Goal: Navigation & Orientation: Find specific page/section

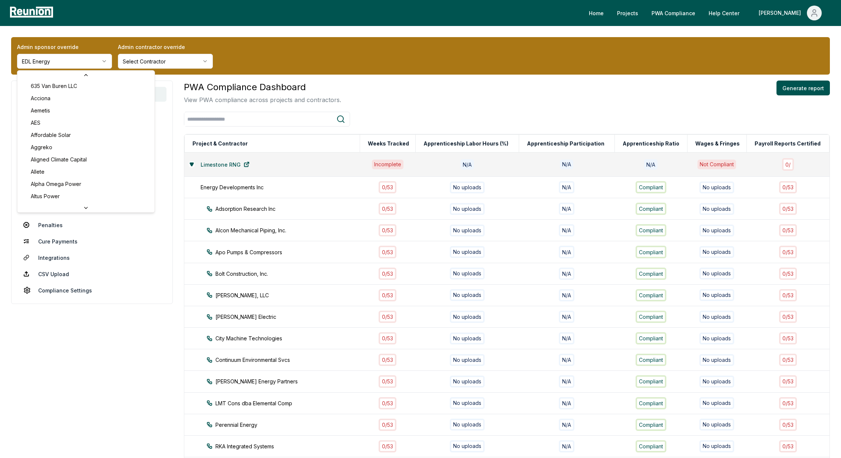
scroll to position [31, 0]
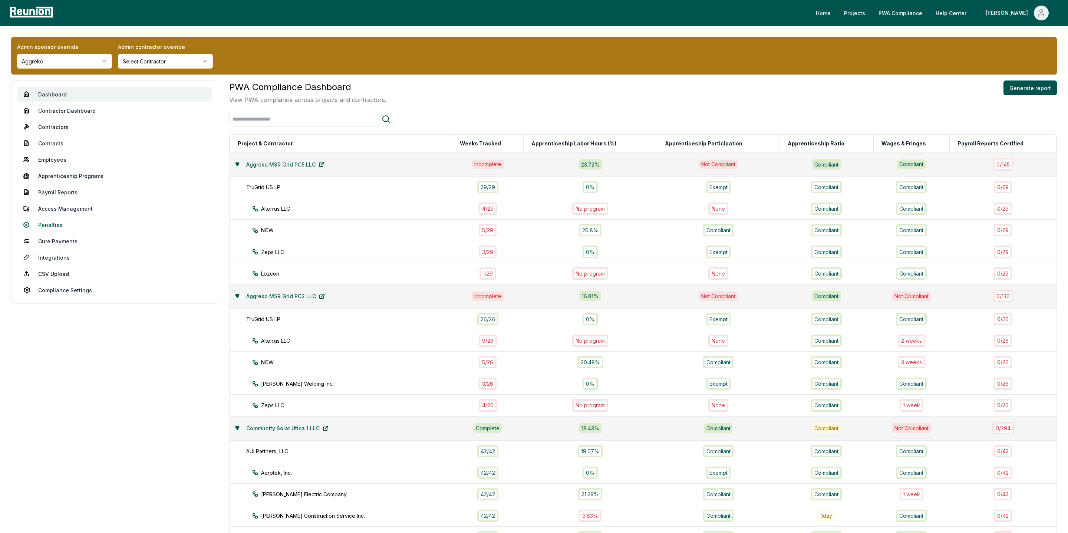
click at [55, 226] on link "Penalties" at bounding box center [114, 224] width 194 height 15
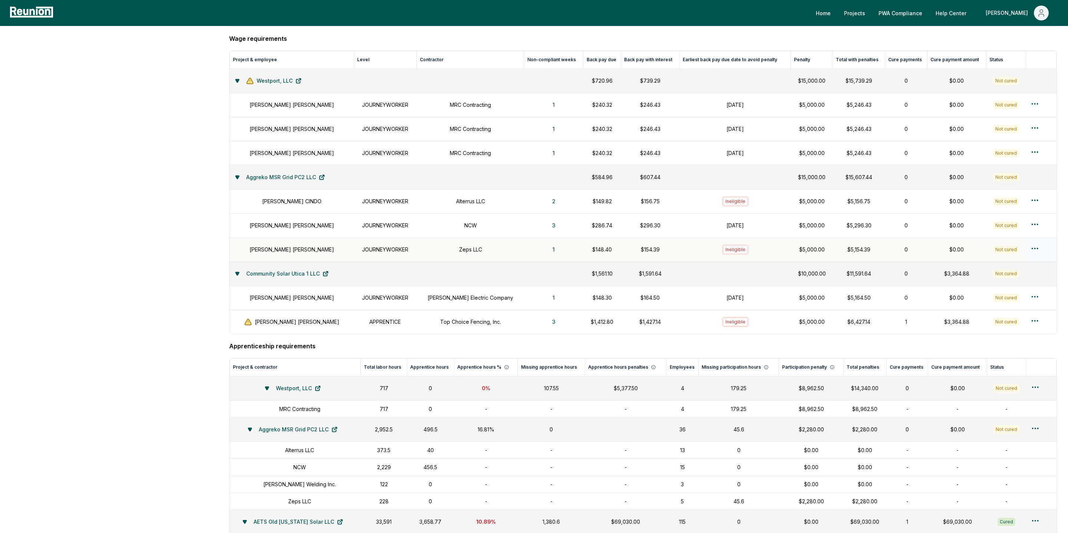
scroll to position [426, 0]
click at [547, 254] on button "1" at bounding box center [554, 250] width 14 height 15
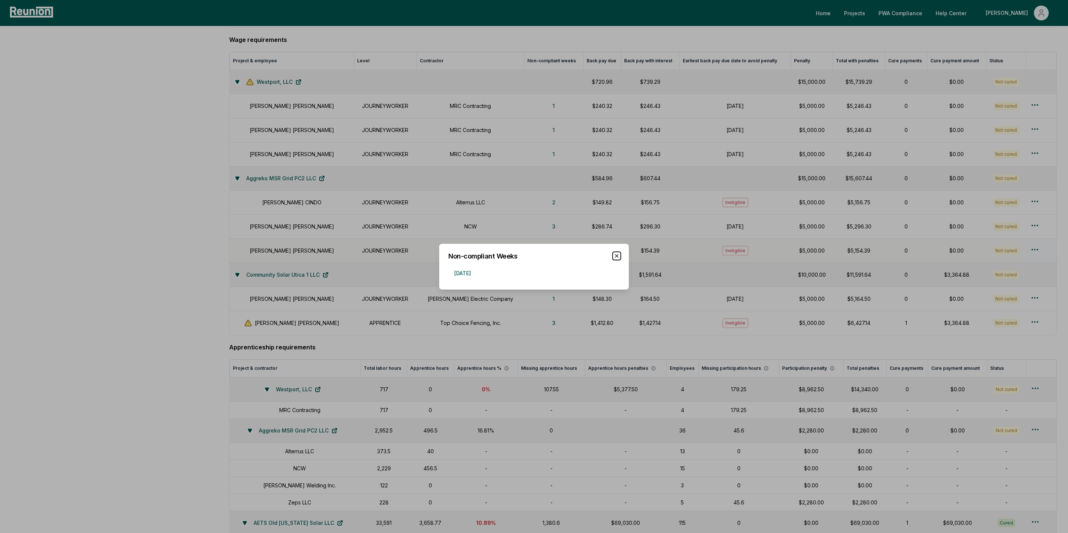
click at [618, 257] on icon "button" at bounding box center [617, 256] width 6 height 6
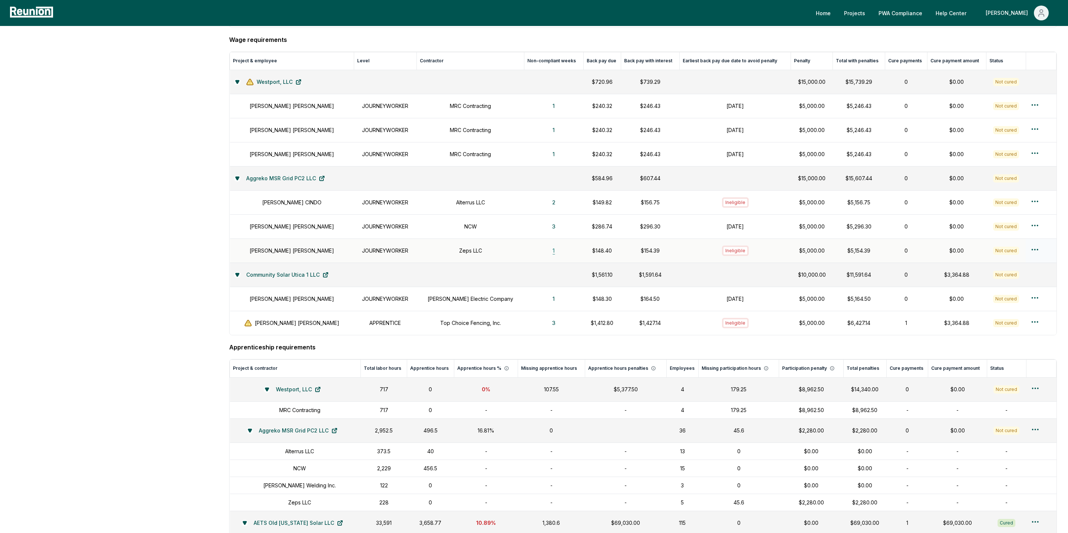
click at [547, 256] on button "1" at bounding box center [554, 250] width 14 height 15
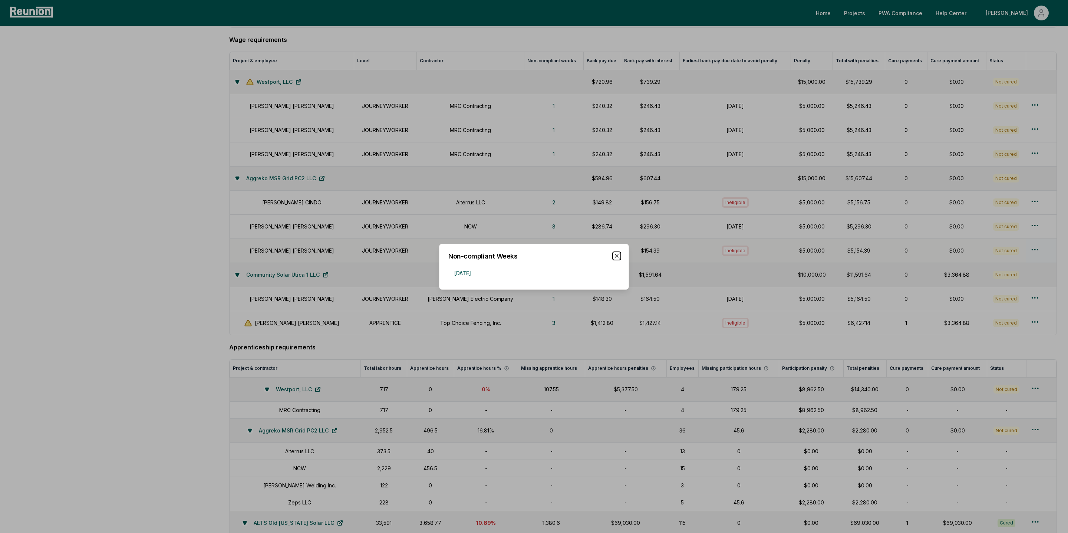
click at [618, 259] on icon "button" at bounding box center [617, 256] width 6 height 6
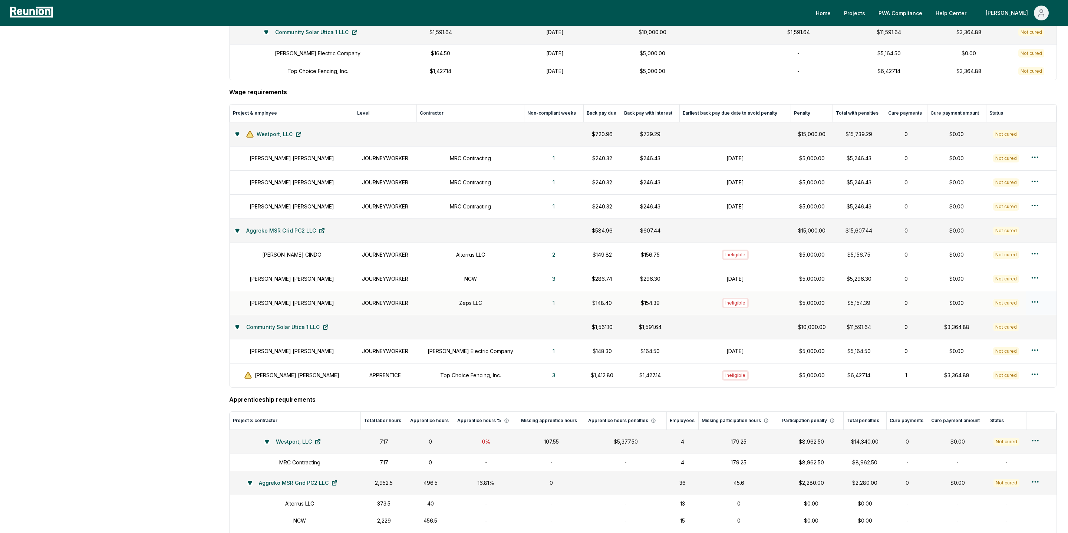
scroll to position [371, 0]
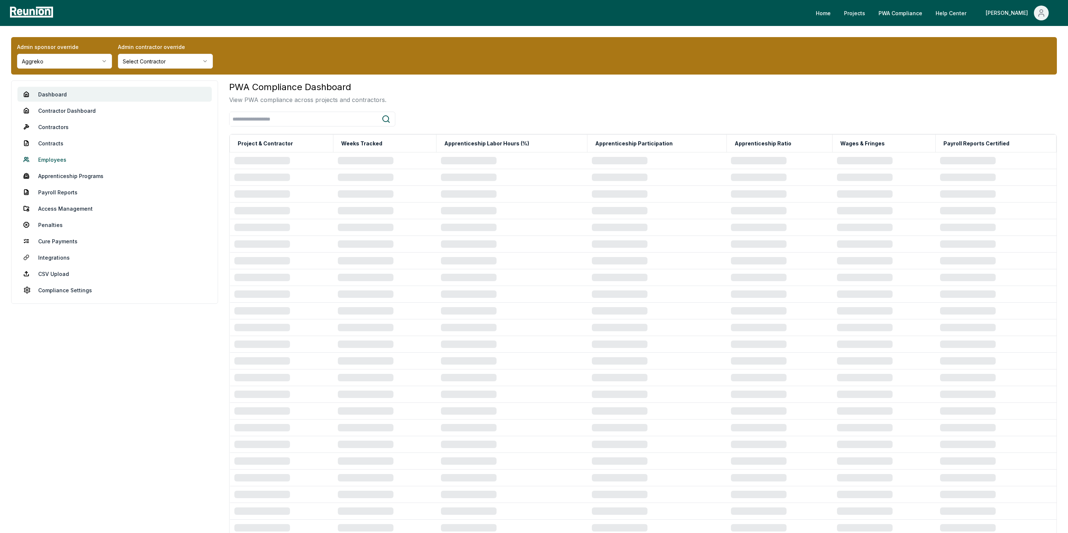
click at [47, 161] on link "Employees" at bounding box center [114, 159] width 194 height 15
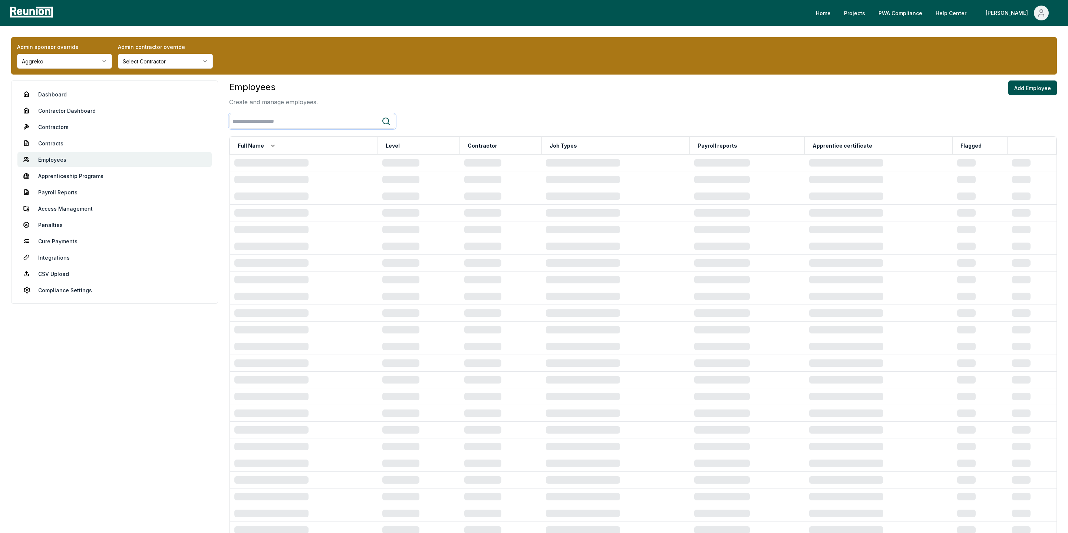
click at [263, 124] on input "search" at bounding box center [306, 122] width 152 height 14
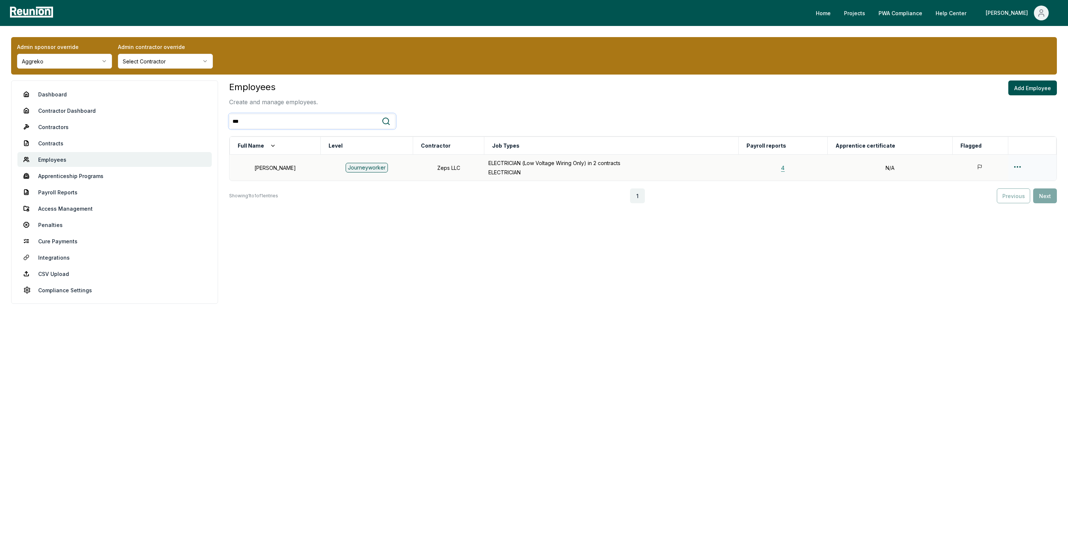
type input "***"
click at [788, 167] on button "4" at bounding box center [783, 167] width 16 height 15
click at [50, 92] on link "Dashboard" at bounding box center [114, 94] width 194 height 15
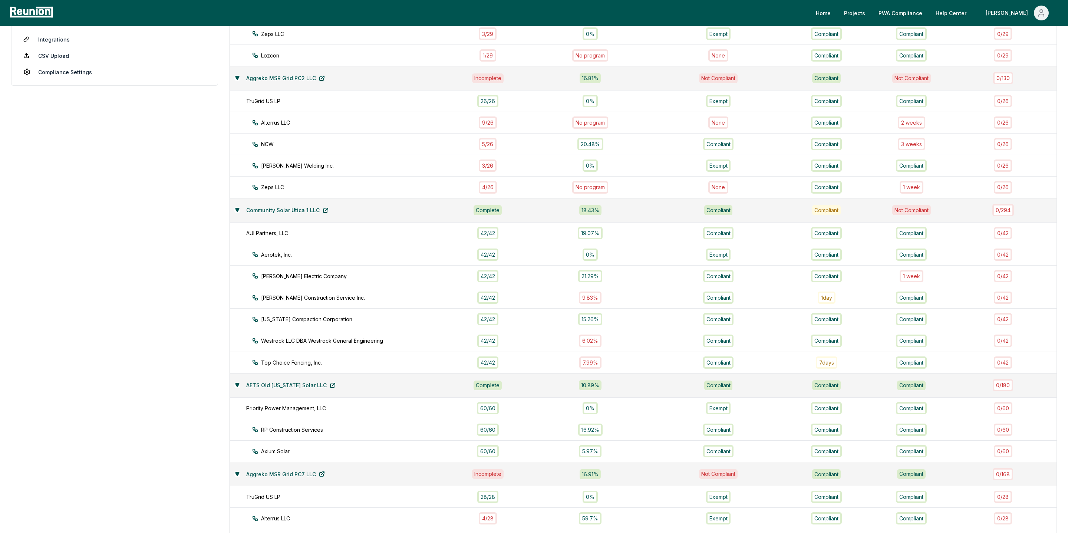
scroll to position [216, 0]
click at [913, 187] on div "1 week" at bounding box center [912, 189] width 24 height 12
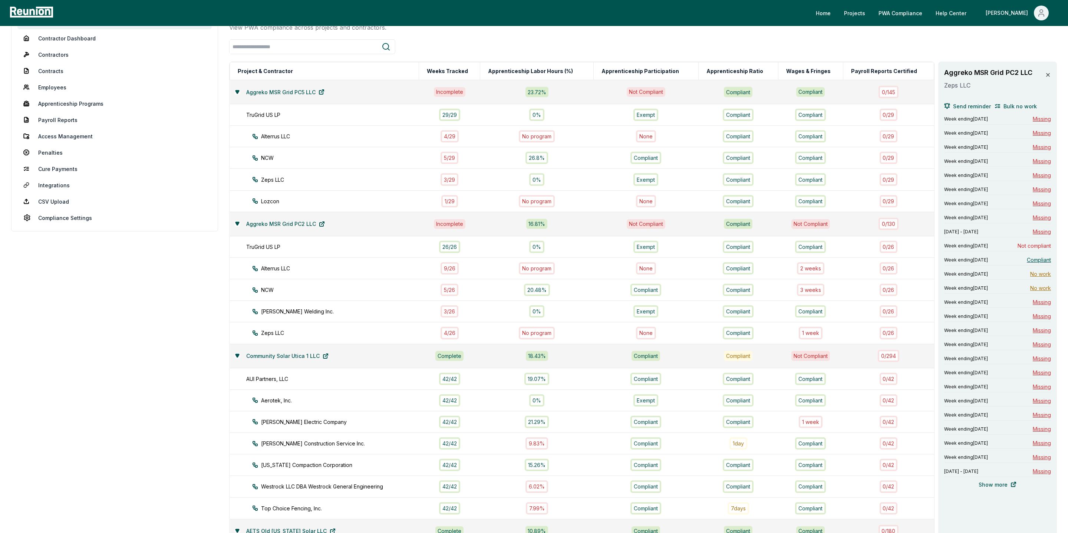
scroll to position [71, 0]
click at [54, 154] on link "Penalties" at bounding box center [114, 153] width 194 height 15
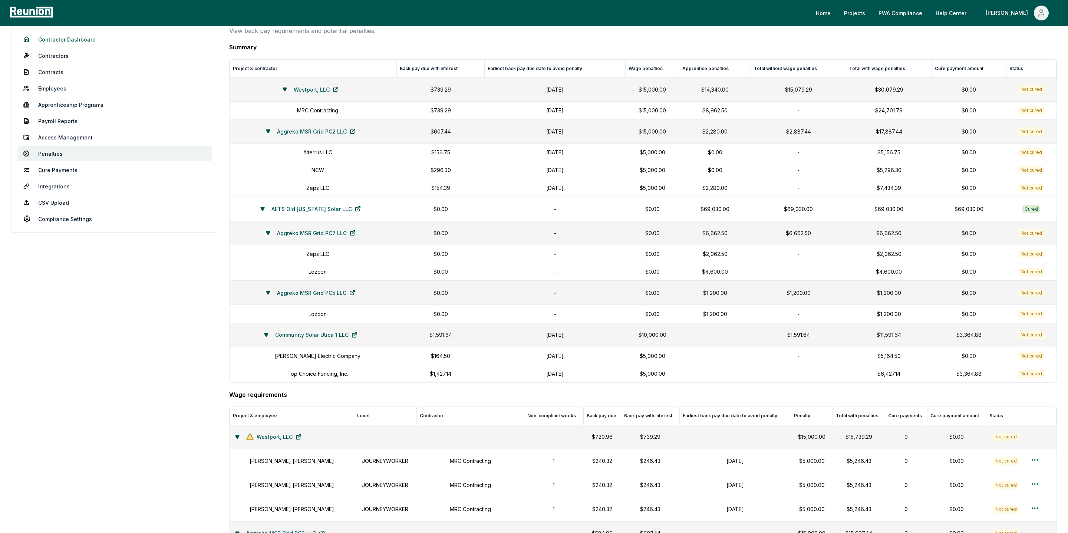
click at [66, 40] on link "Contractor Dashboard" at bounding box center [114, 39] width 194 height 15
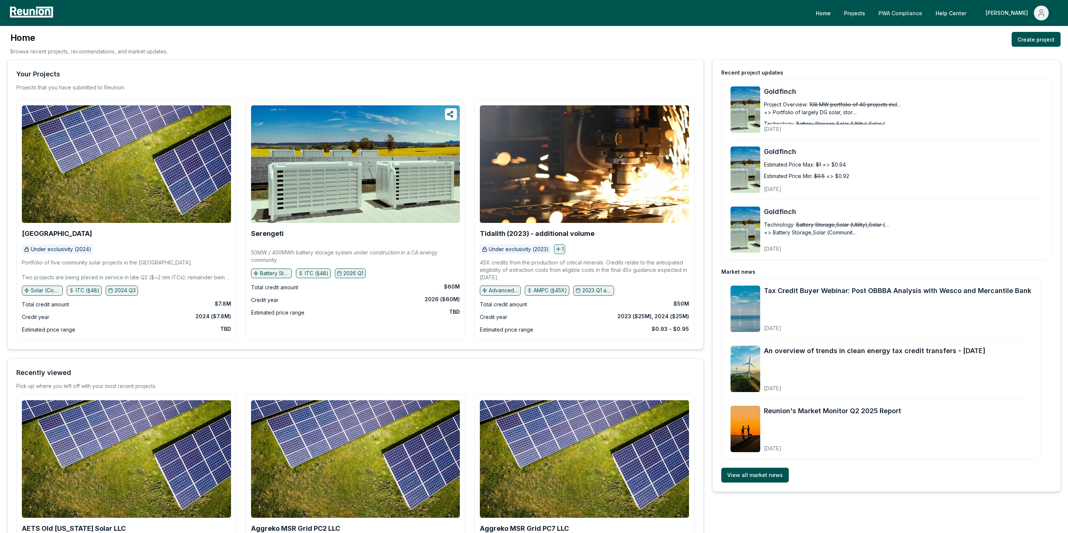
click at [919, 6] on link "PWA Compliance" at bounding box center [901, 13] width 56 height 15
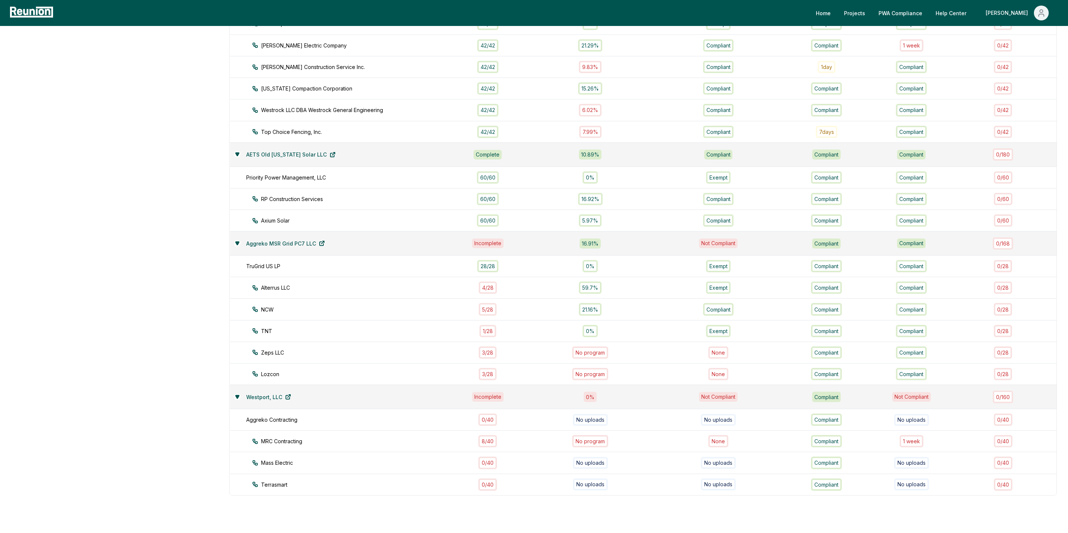
scroll to position [447, 0]
click at [496, 369] on div "3 / 28" at bounding box center [488, 375] width 18 height 12
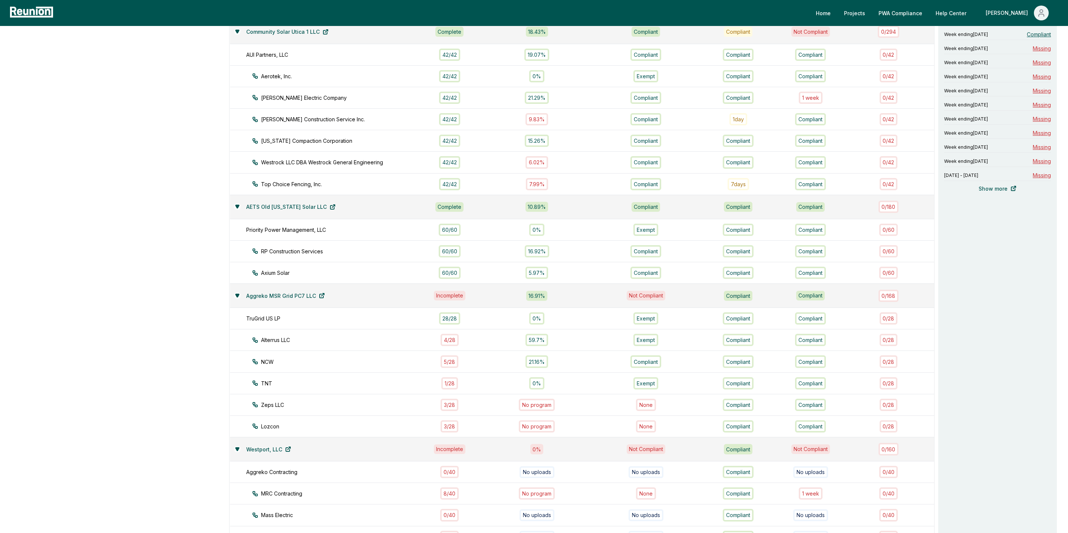
scroll to position [466, 0]
